Goal: Task Accomplishment & Management: Manage account settings

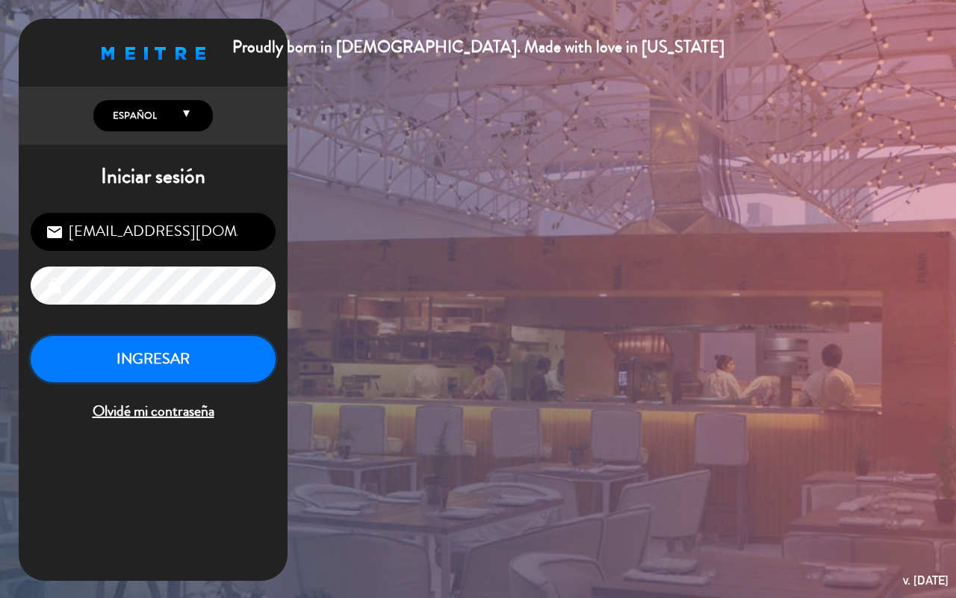
click at [222, 371] on button "INGRESAR" at bounding box center [153, 359] width 245 height 47
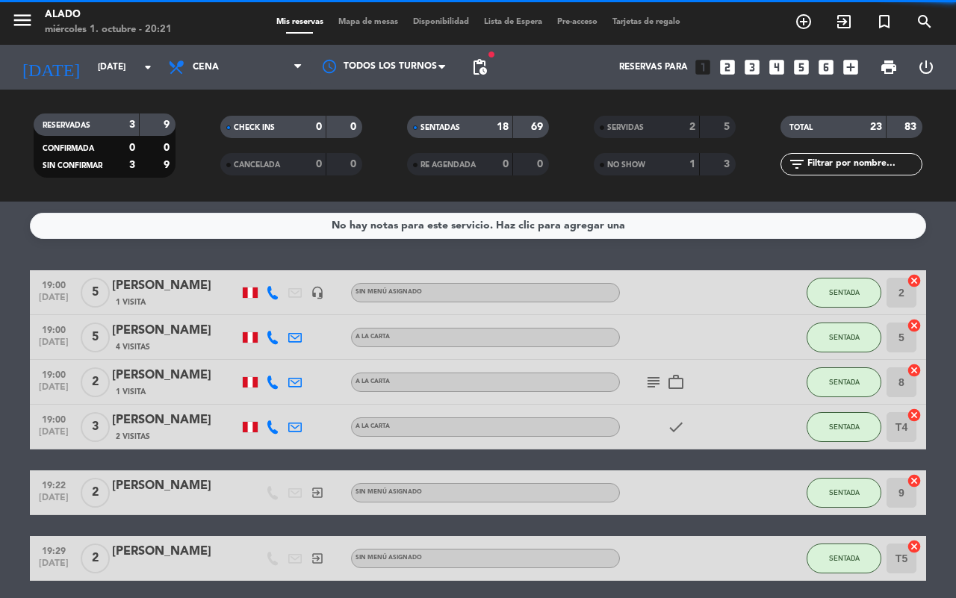
scroll to position [876, 0]
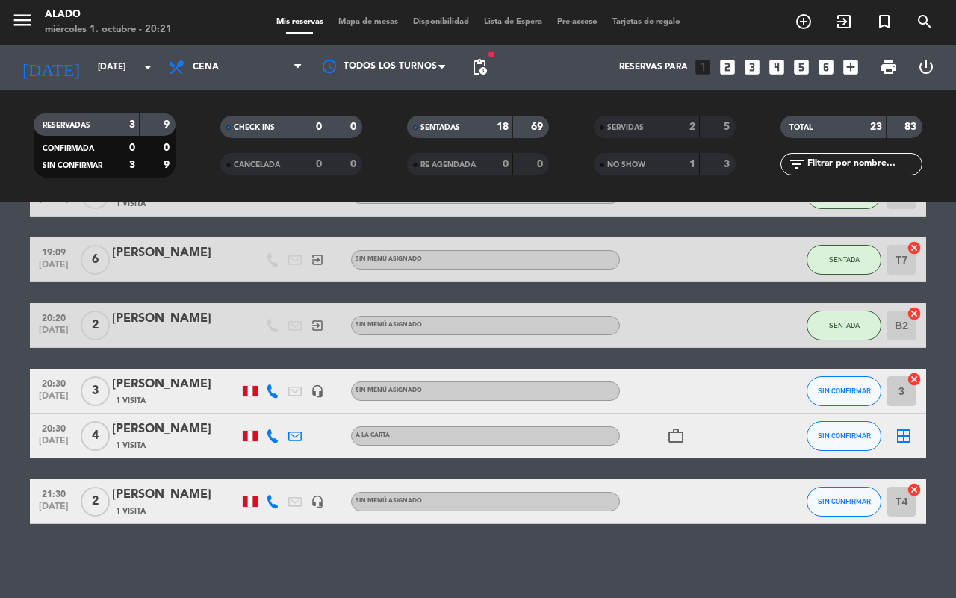
click at [149, 507] on div "1 Visita" at bounding box center [175, 511] width 127 height 13
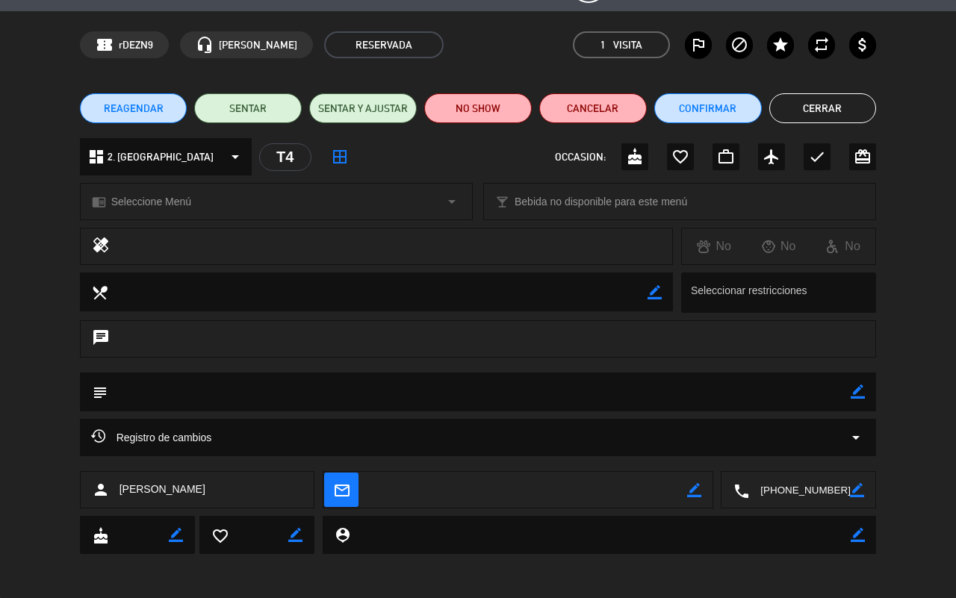
scroll to position [0, 0]
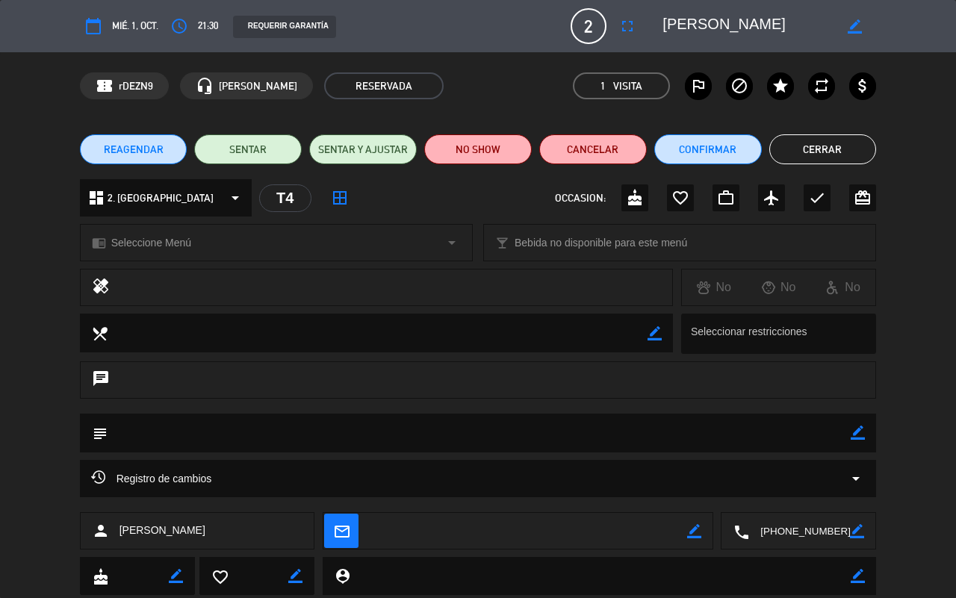
click at [850, 146] on button "Cerrar" at bounding box center [824, 149] width 108 height 30
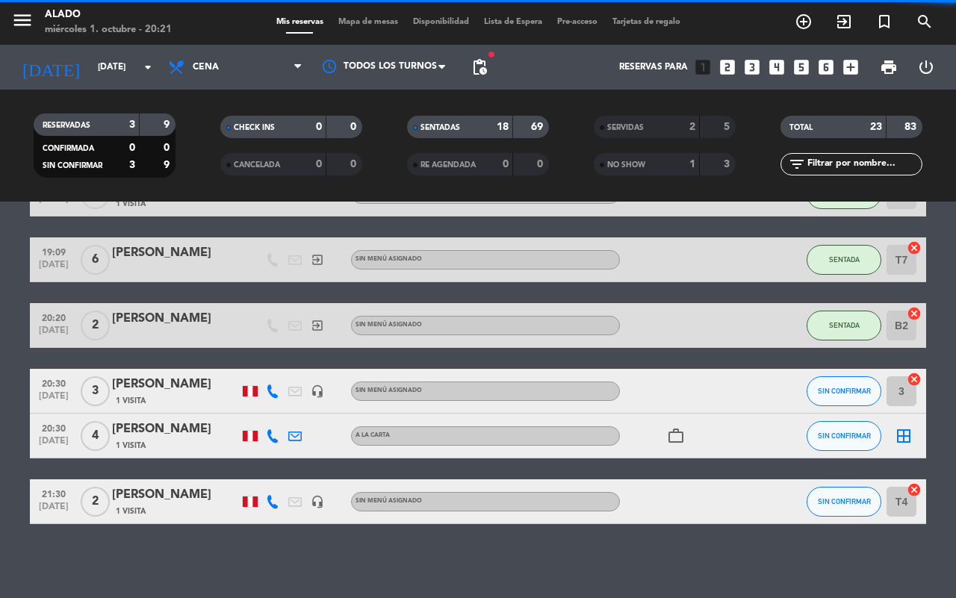
click at [321, 501] on icon "headset_mic" at bounding box center [317, 501] width 13 height 13
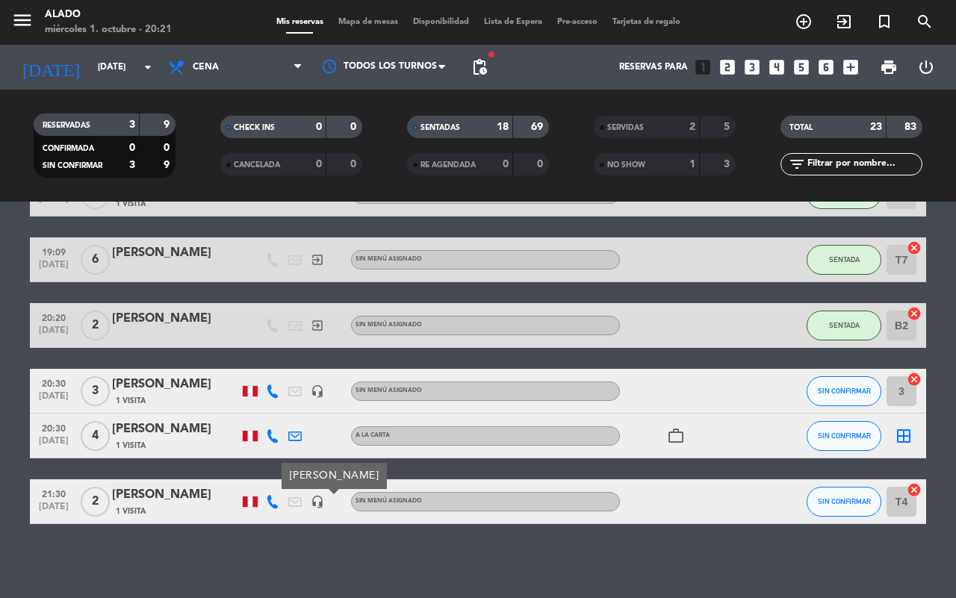
click at [292, 536] on div "No hay notas para este servicio. Haz clic para agregar una 19:00 [DATE] 5 [PERS…" at bounding box center [478, 400] width 956 height 397
click at [149, 501] on div "[PERSON_NAME]" at bounding box center [175, 495] width 127 height 19
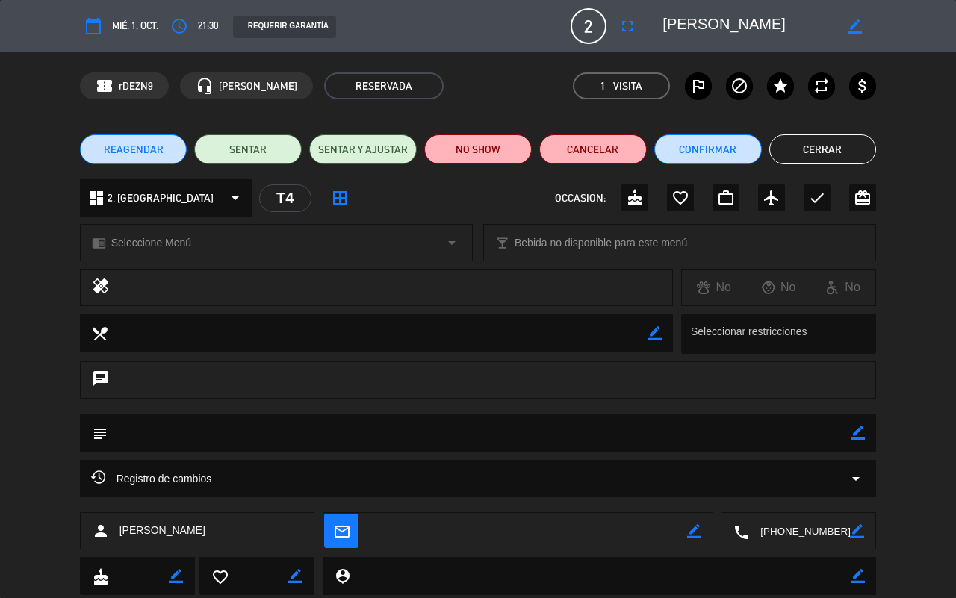
click at [839, 140] on button "Cerrar" at bounding box center [824, 149] width 108 height 30
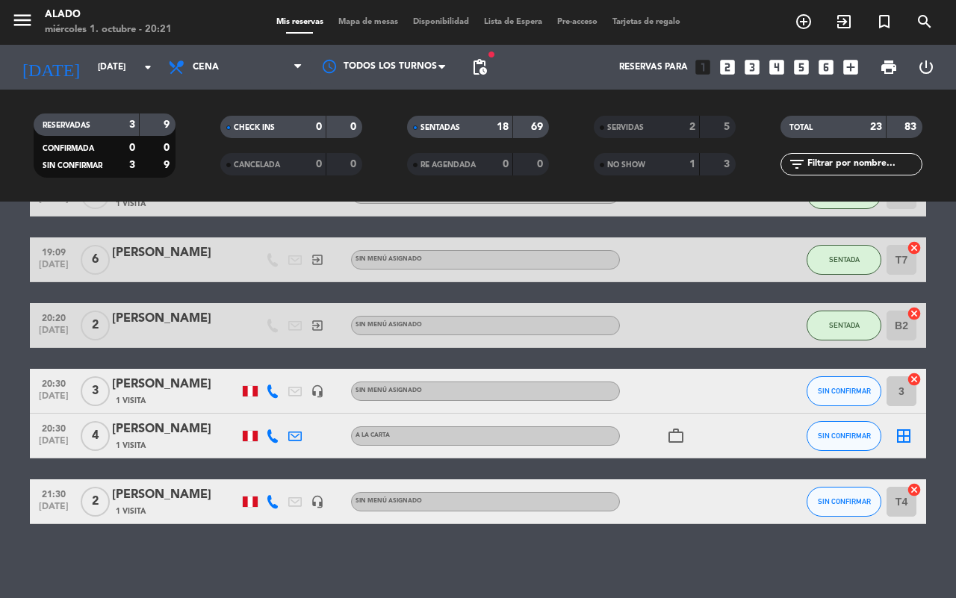
click at [149, 501] on div "[PERSON_NAME]" at bounding box center [175, 495] width 127 height 19
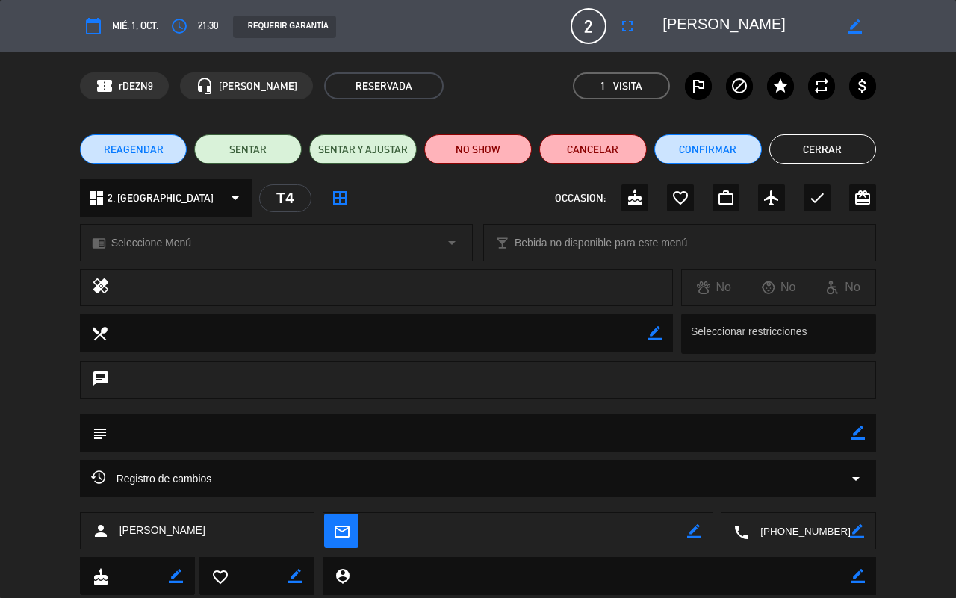
scroll to position [41, 0]
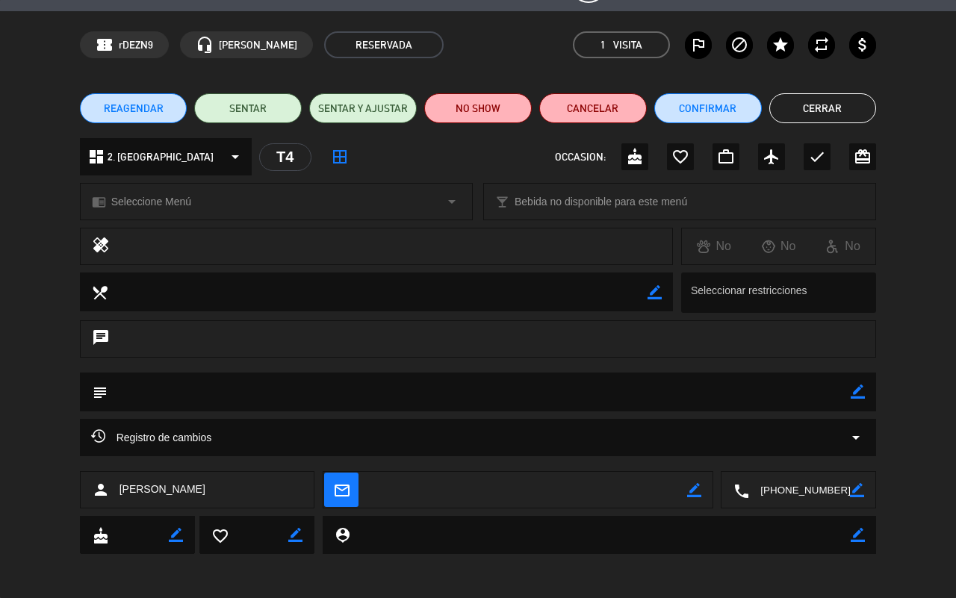
click at [850, 122] on button "Cerrar" at bounding box center [824, 108] width 108 height 30
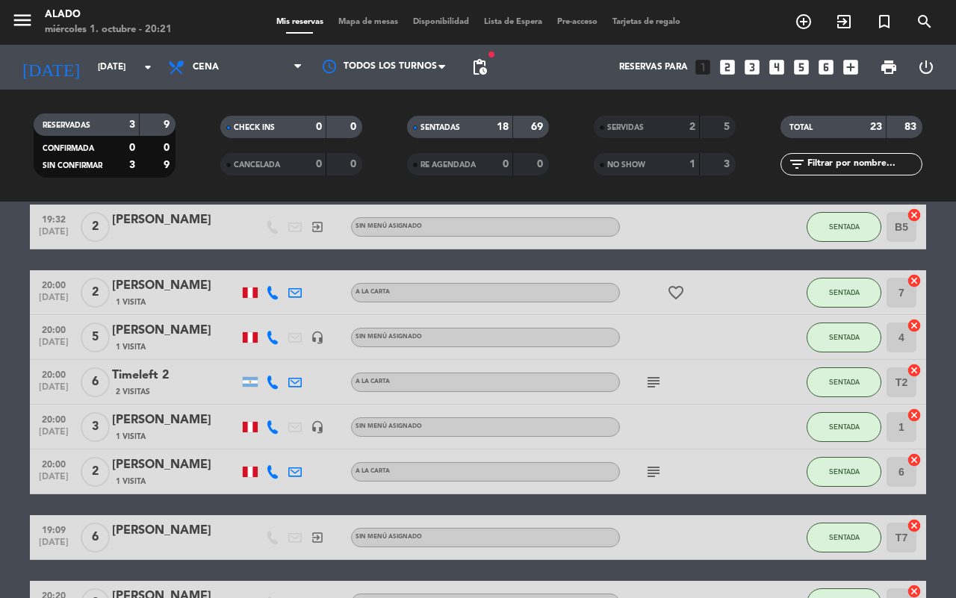
scroll to position [595, 0]
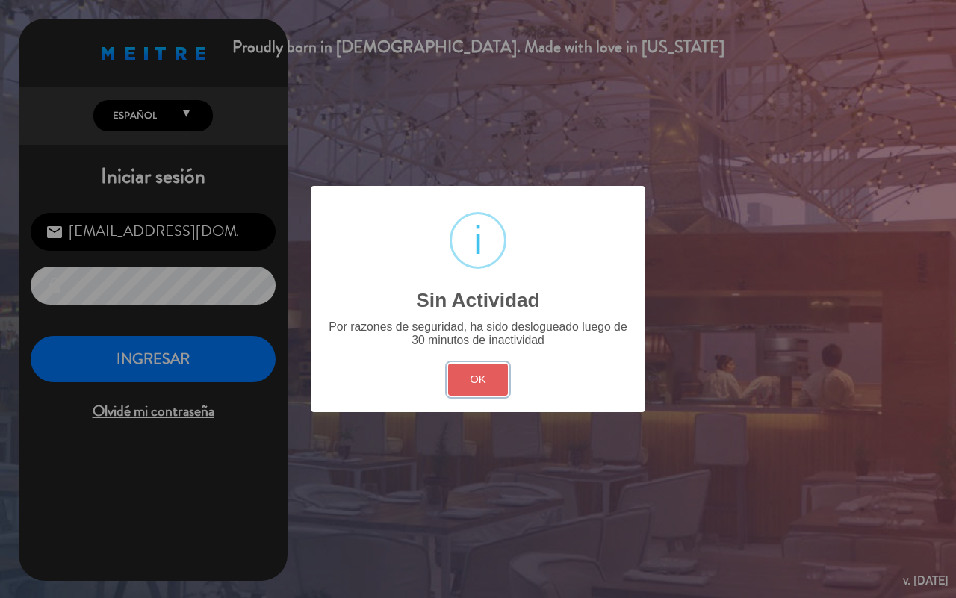
click at [471, 379] on button "OK" at bounding box center [478, 380] width 61 height 32
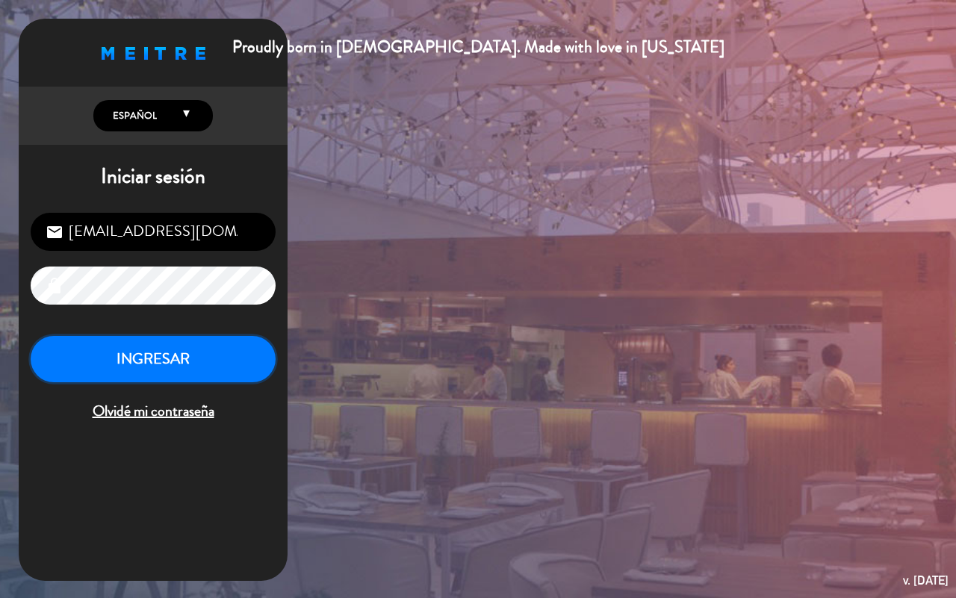
click at [196, 359] on button "INGRESAR" at bounding box center [153, 359] width 245 height 47
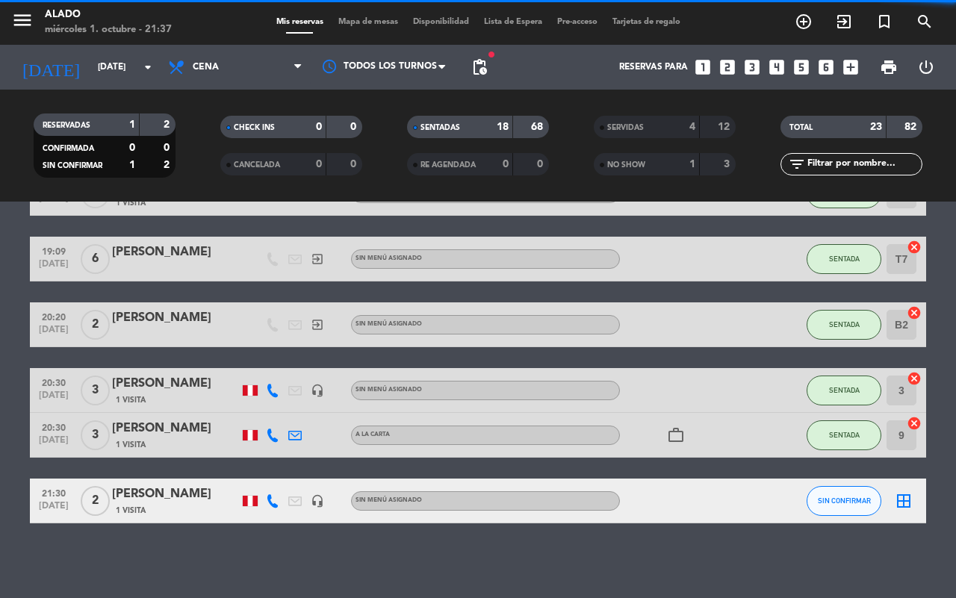
scroll to position [766, 0]
